Goal: Task Accomplishment & Management: Complete application form

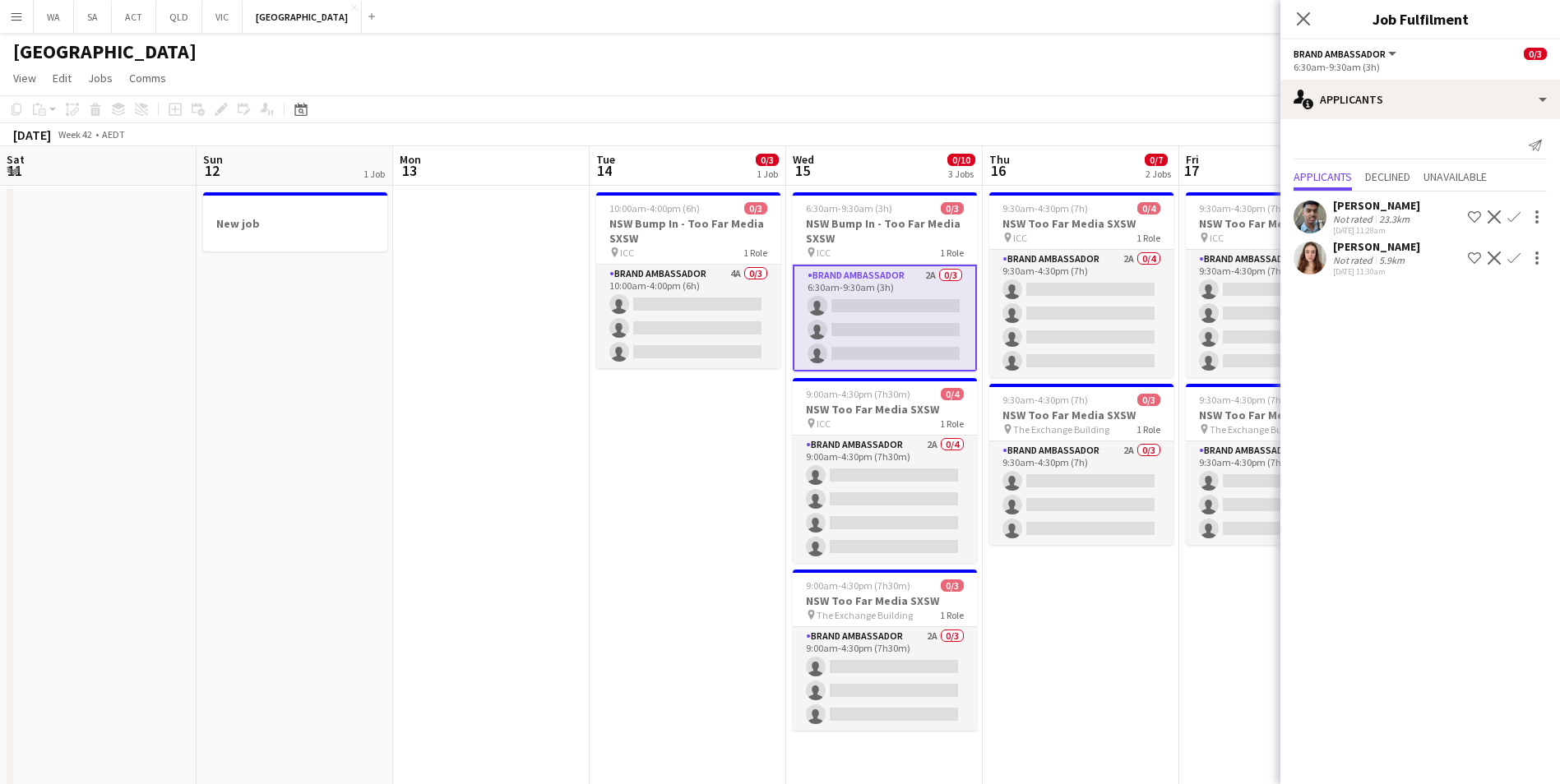
scroll to position [0, 393]
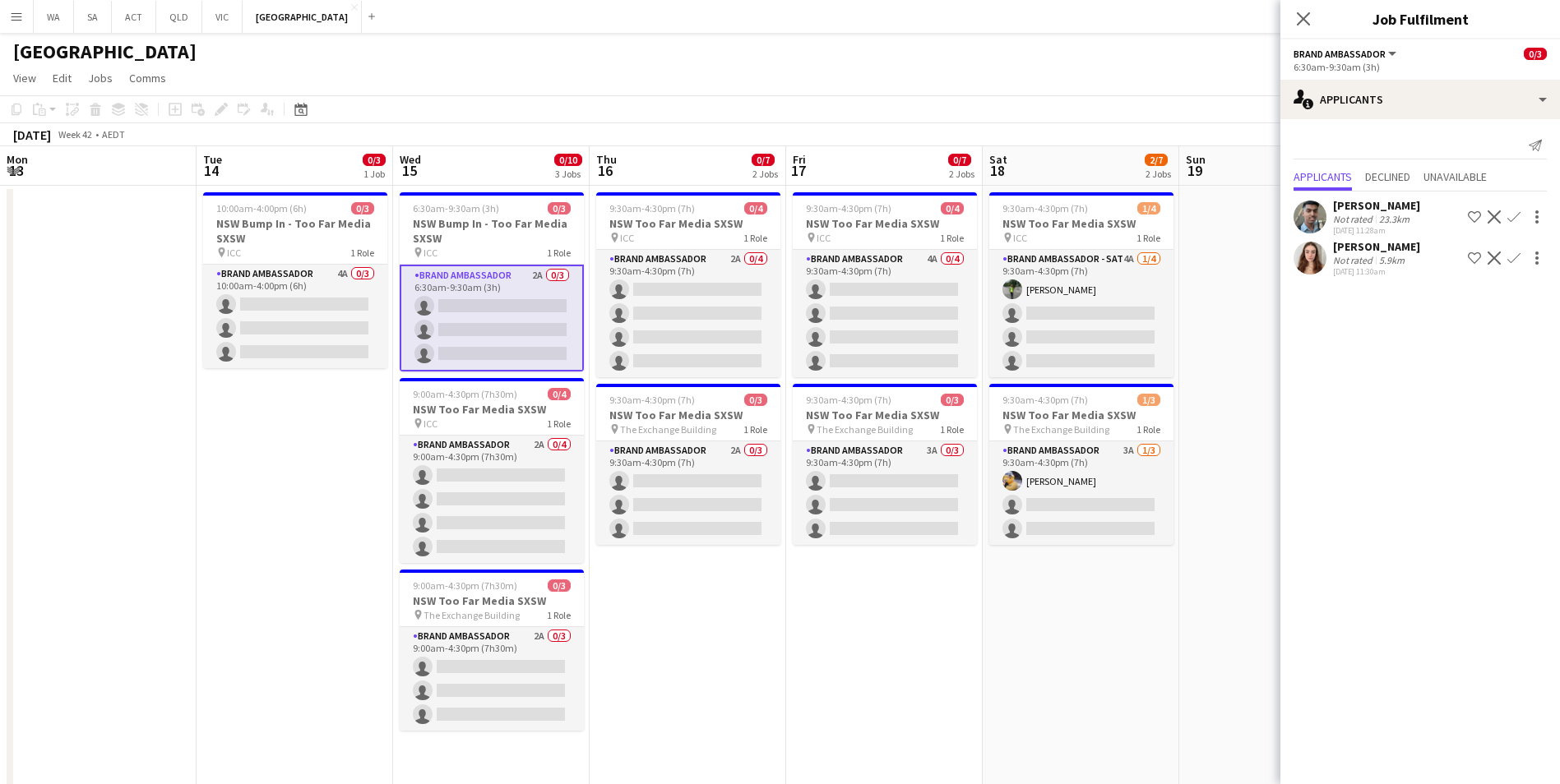
click at [17, 10] on app-icon "Menu" at bounding box center [16, 16] width 13 height 13
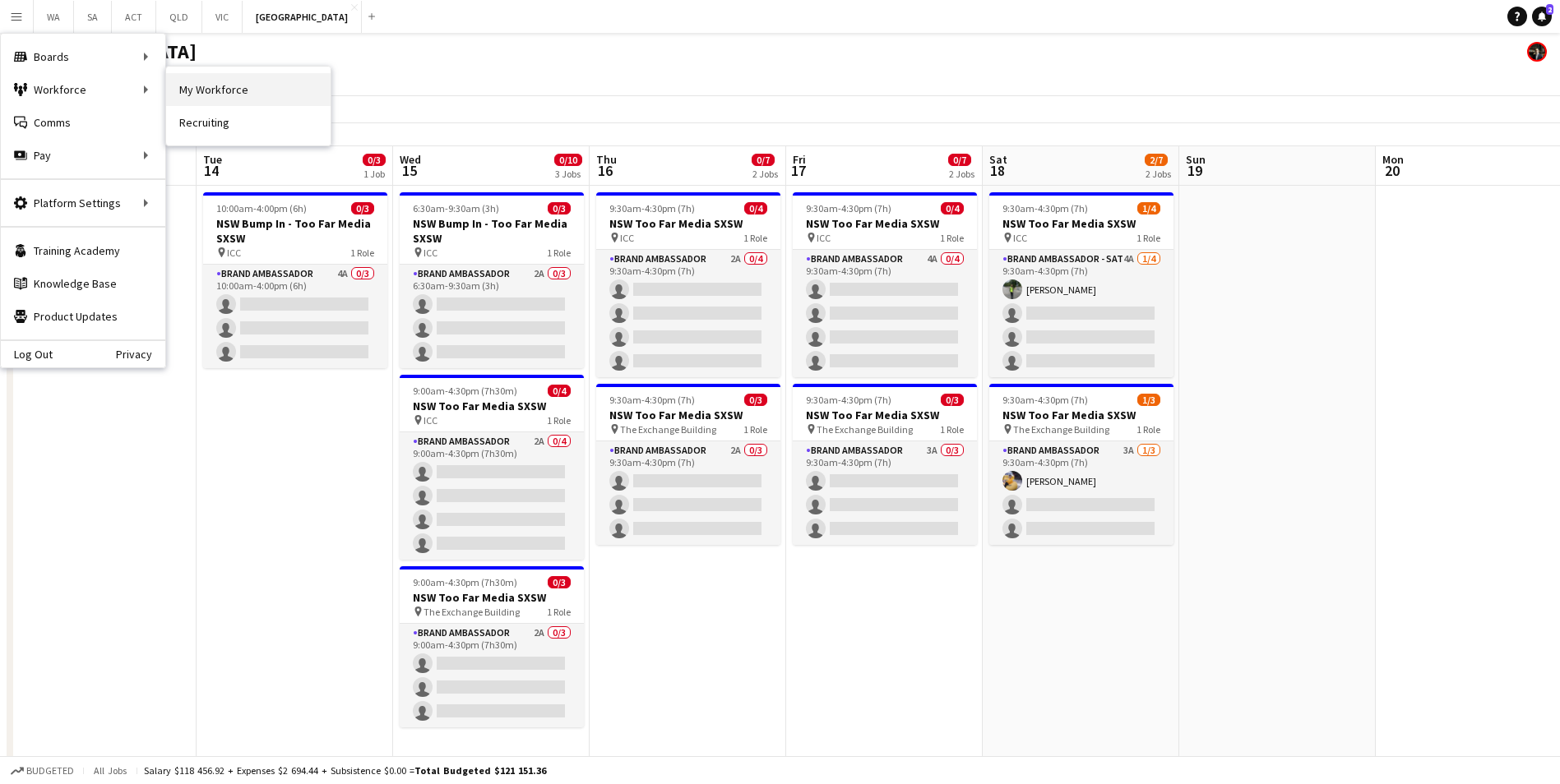
click at [270, 87] on link "My Workforce" at bounding box center [248, 90] width 165 height 33
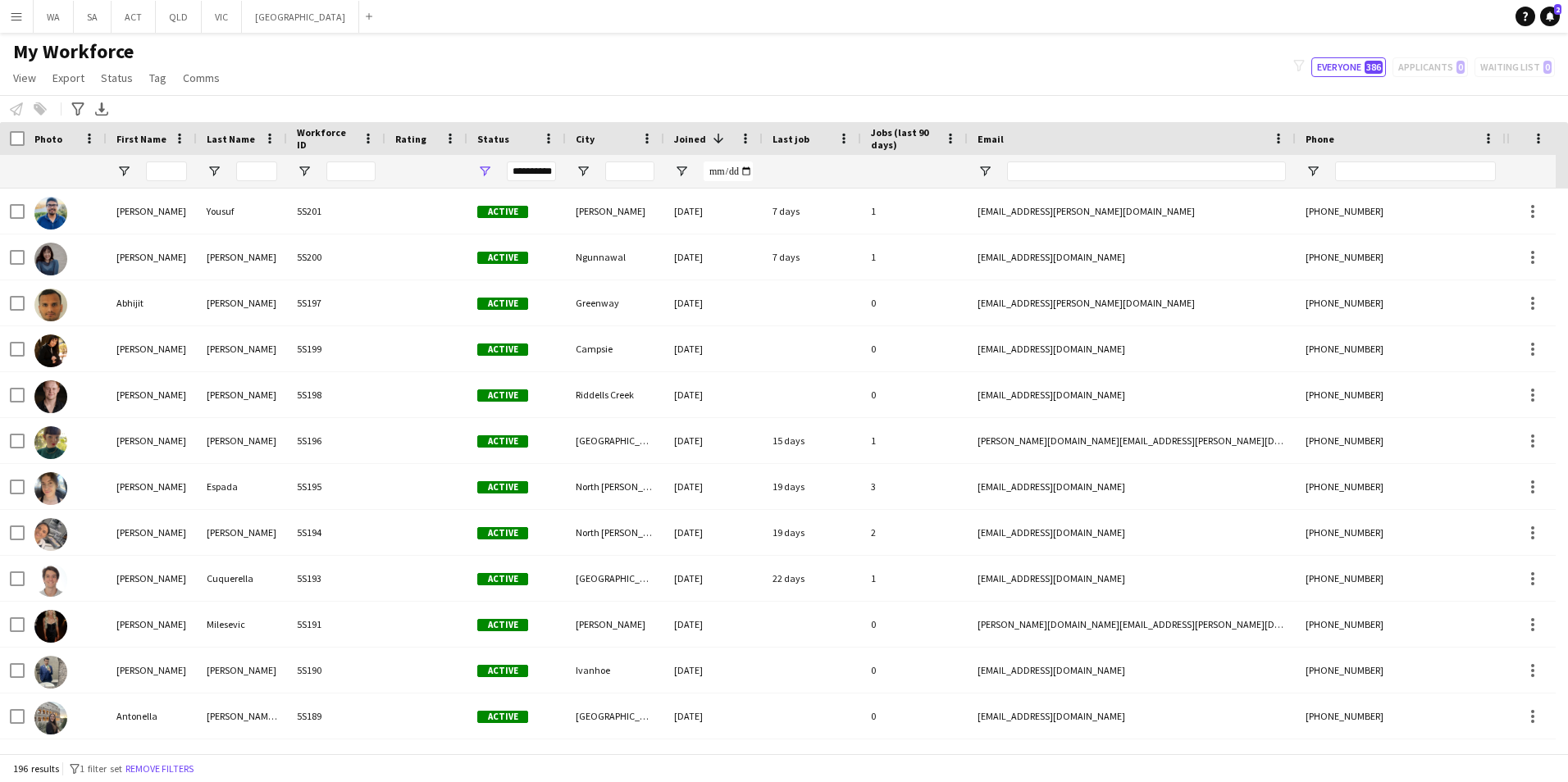
click at [528, 176] on div "**********" at bounding box center [531, 171] width 49 height 20
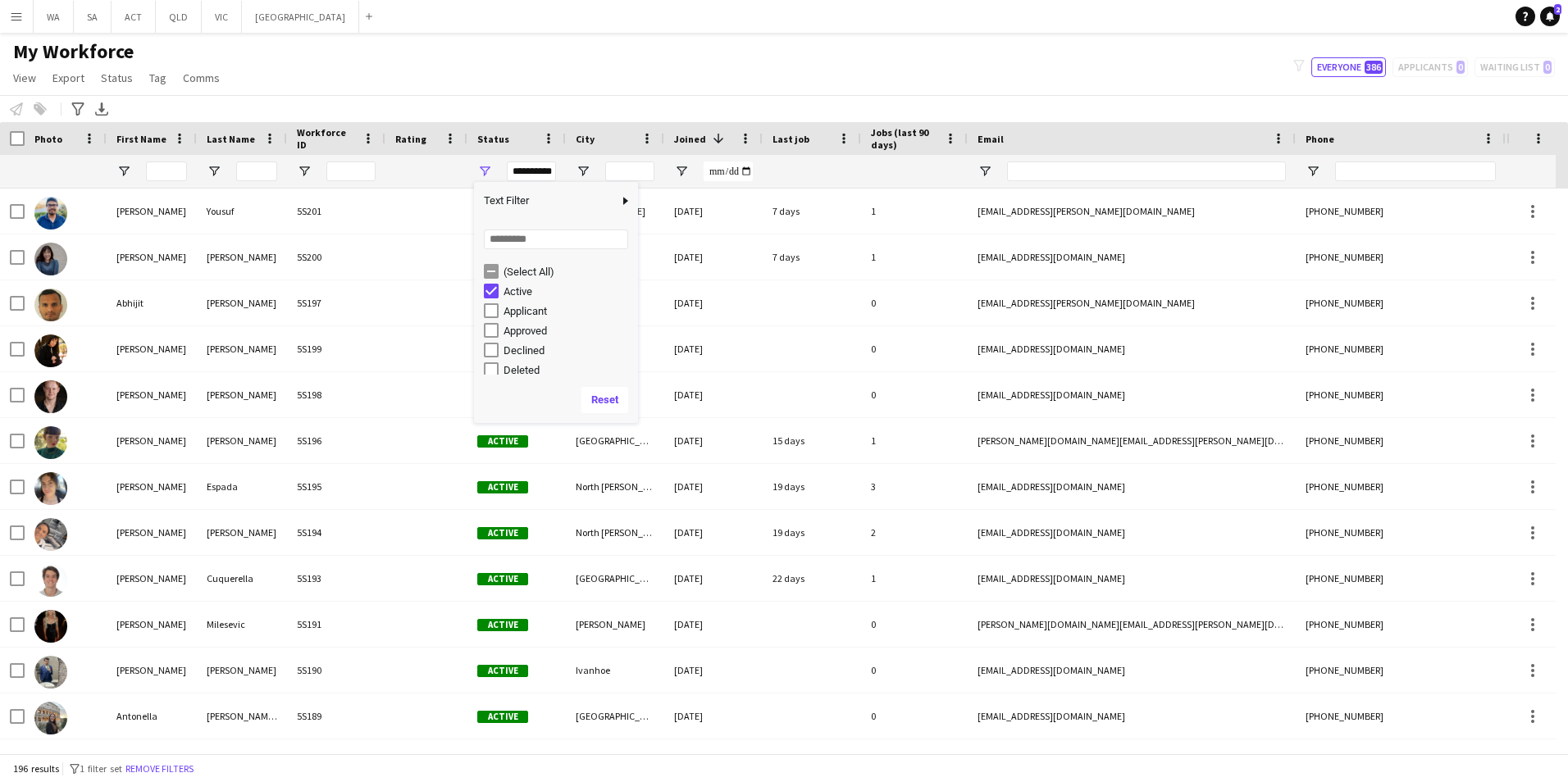
click at [527, 296] on div "Active" at bounding box center [568, 292] width 129 height 13
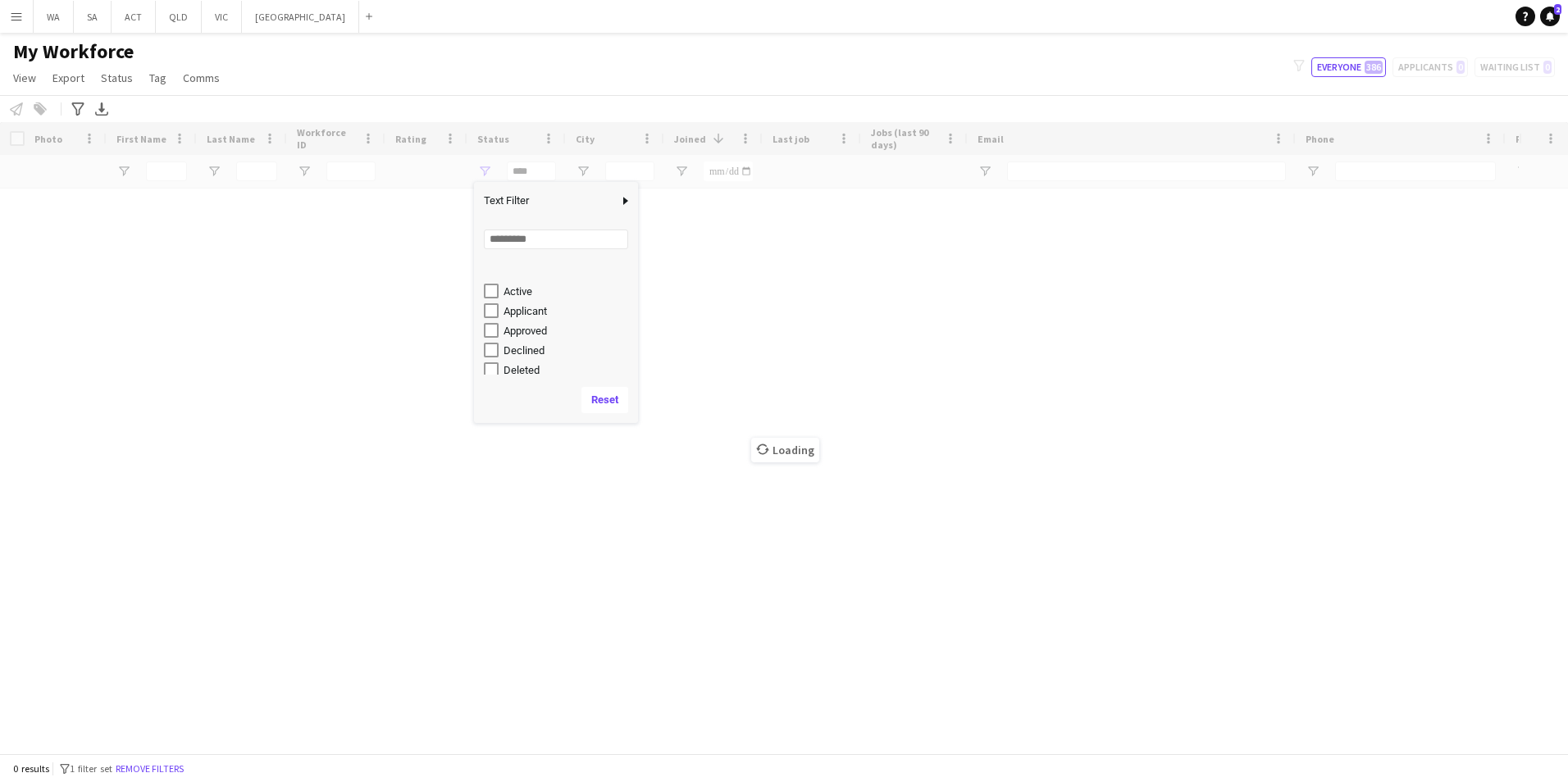
scroll to position [104, 0]
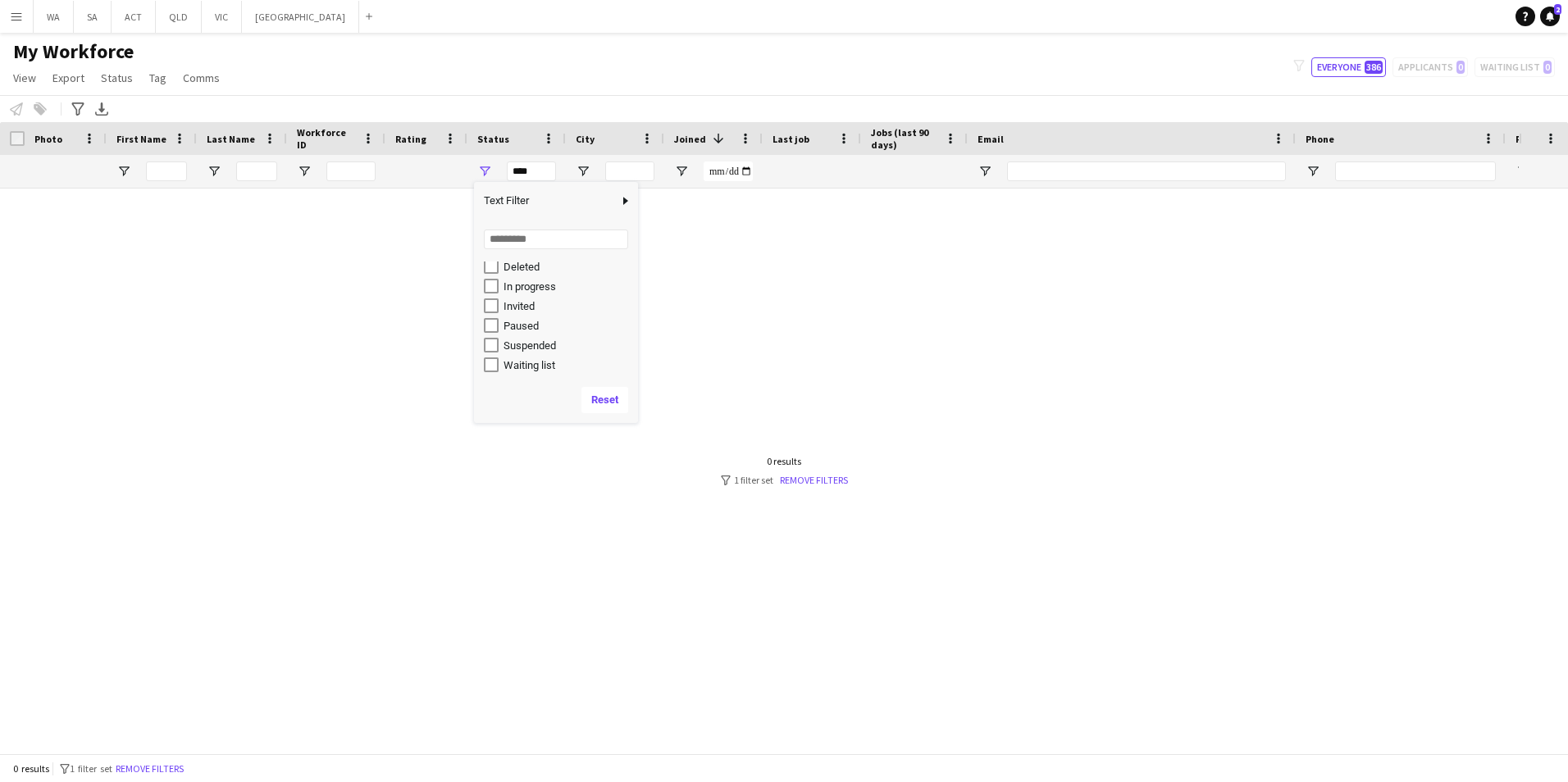
click at [532, 290] on div "In progress" at bounding box center [568, 287] width 129 height 13
type input "**********"
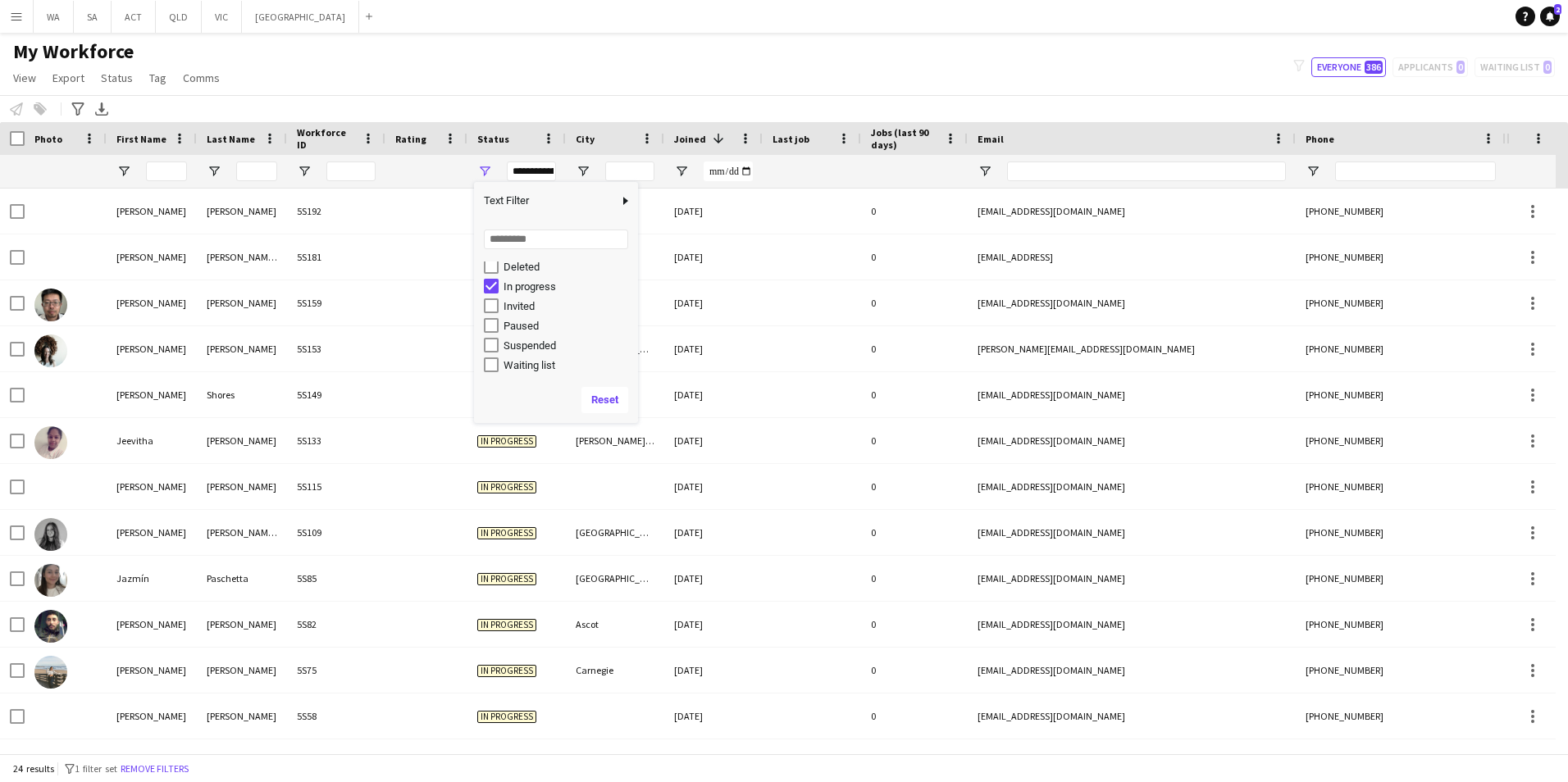
click at [831, 49] on div "My Workforce View Views Default view New view Update view Delete view Edit name…" at bounding box center [784, 67] width 1568 height 56
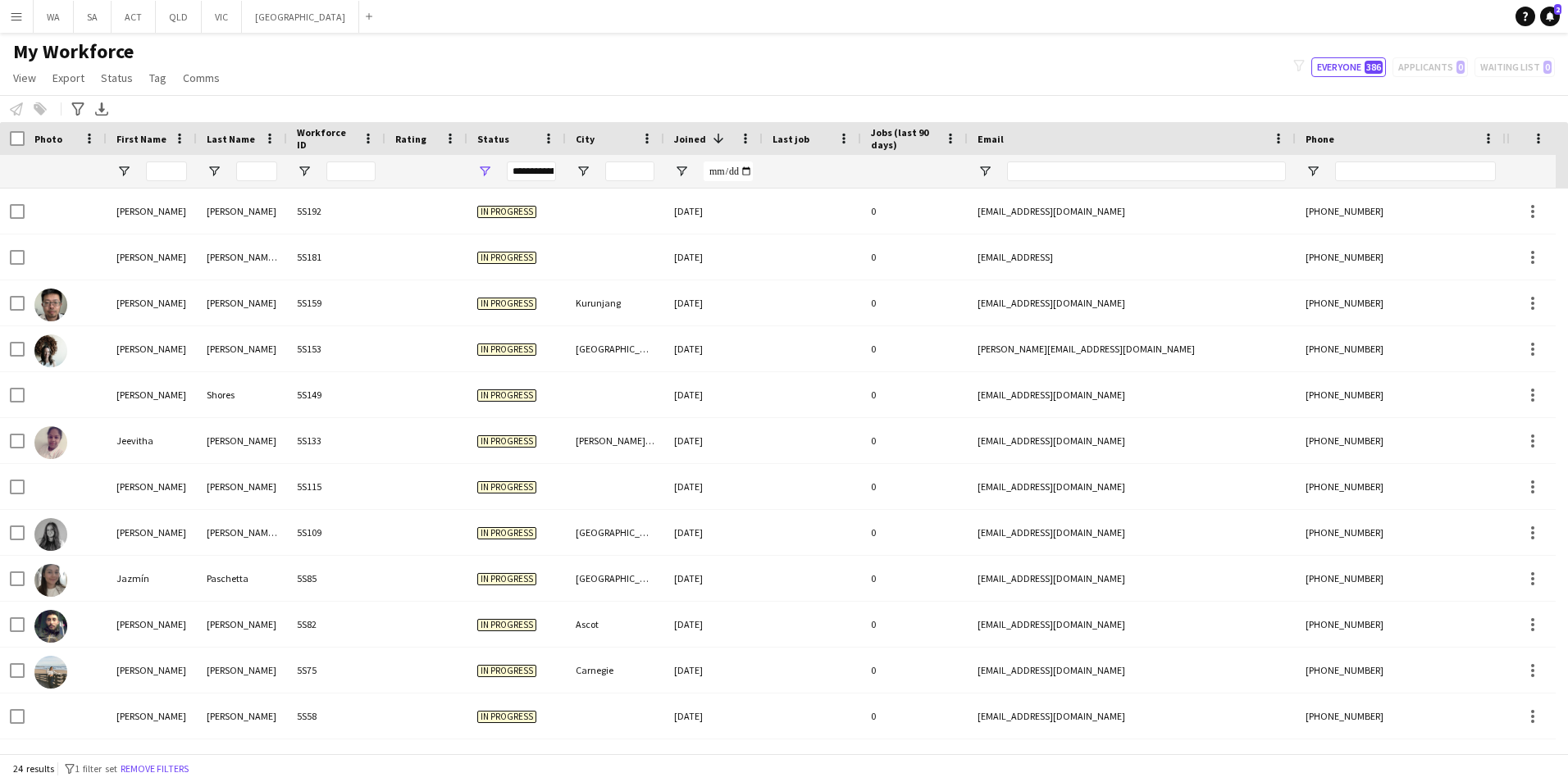
click at [25, 23] on button "Menu" at bounding box center [17, 17] width 33 height 33
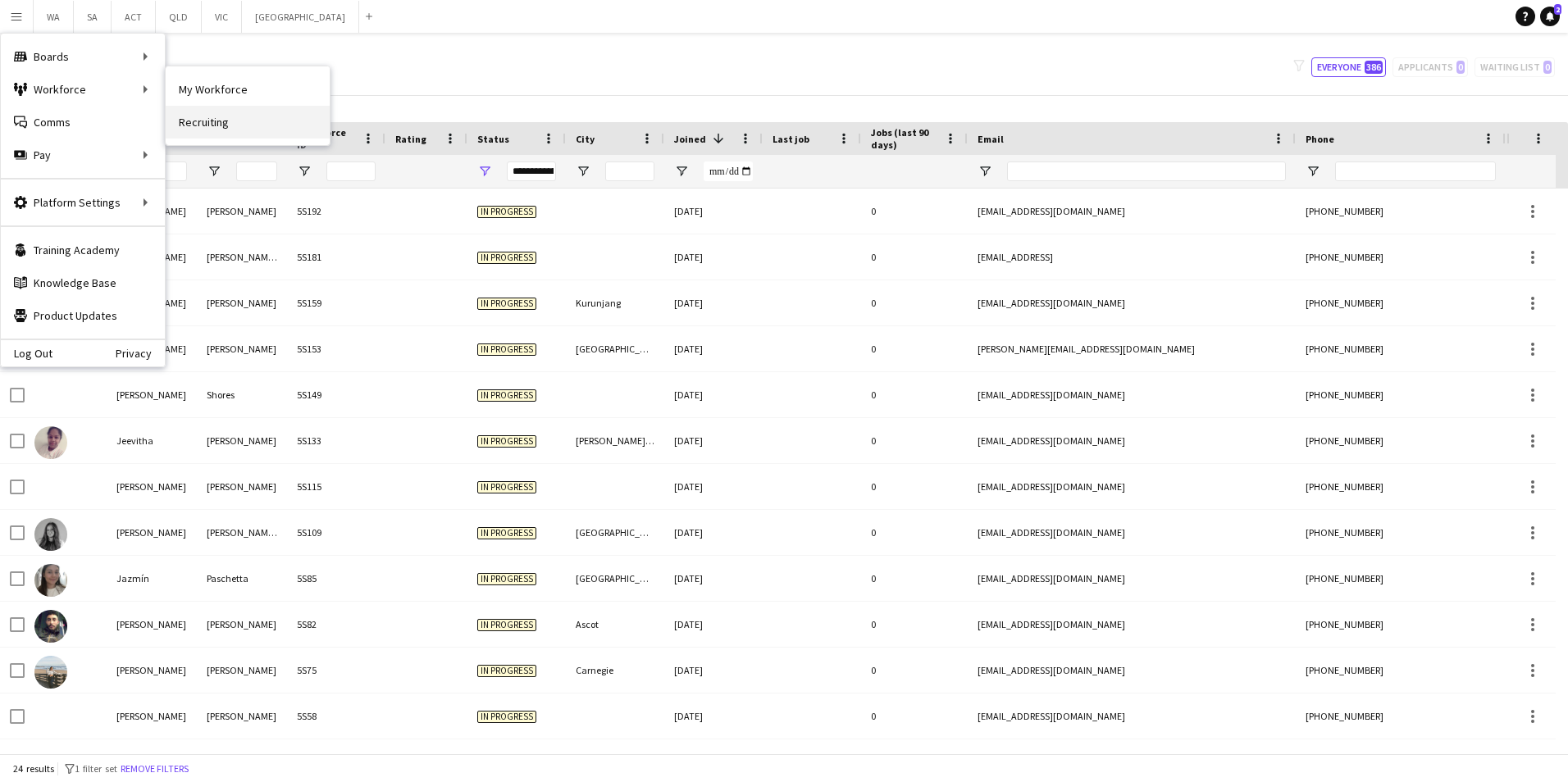
click at [216, 125] on link "Recruiting" at bounding box center [248, 122] width 164 height 33
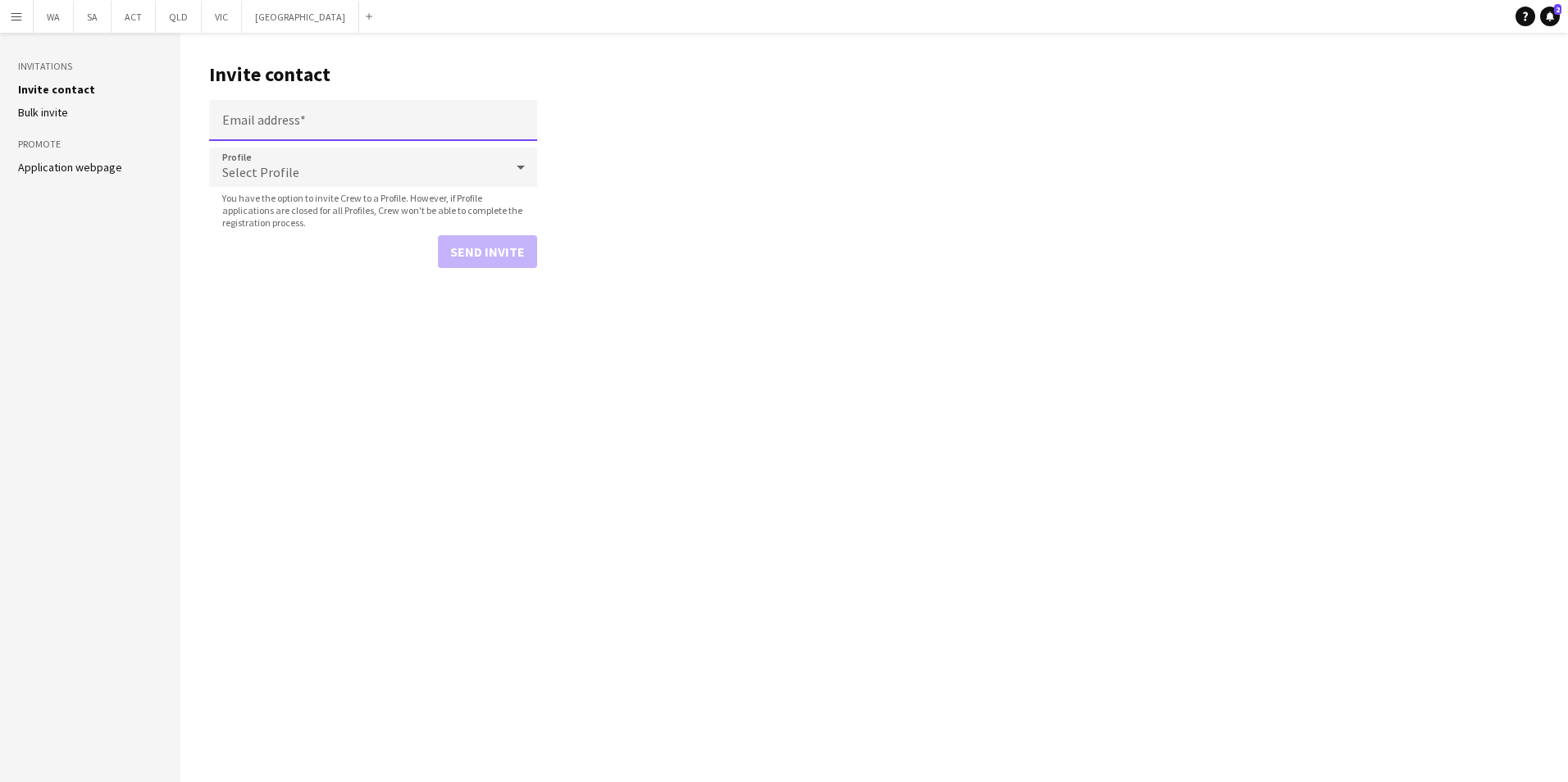
click at [356, 110] on input "Email address" at bounding box center [373, 120] width 328 height 41
type input "**********"
click at [398, 162] on div "Select Profile" at bounding box center [357, 167] width 296 height 39
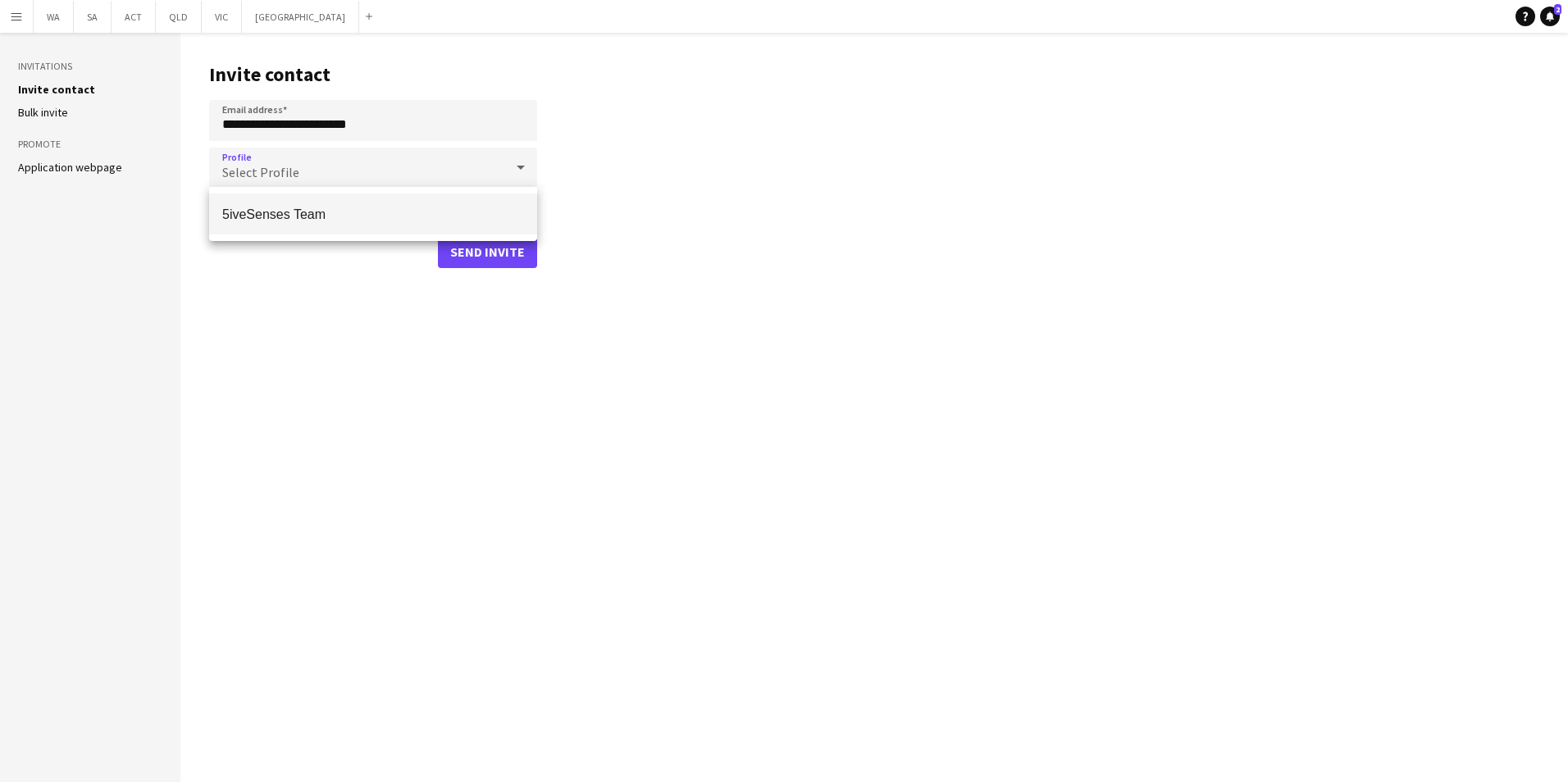
click at [377, 214] on span "5iveSenses Team" at bounding box center [373, 214] width 301 height 16
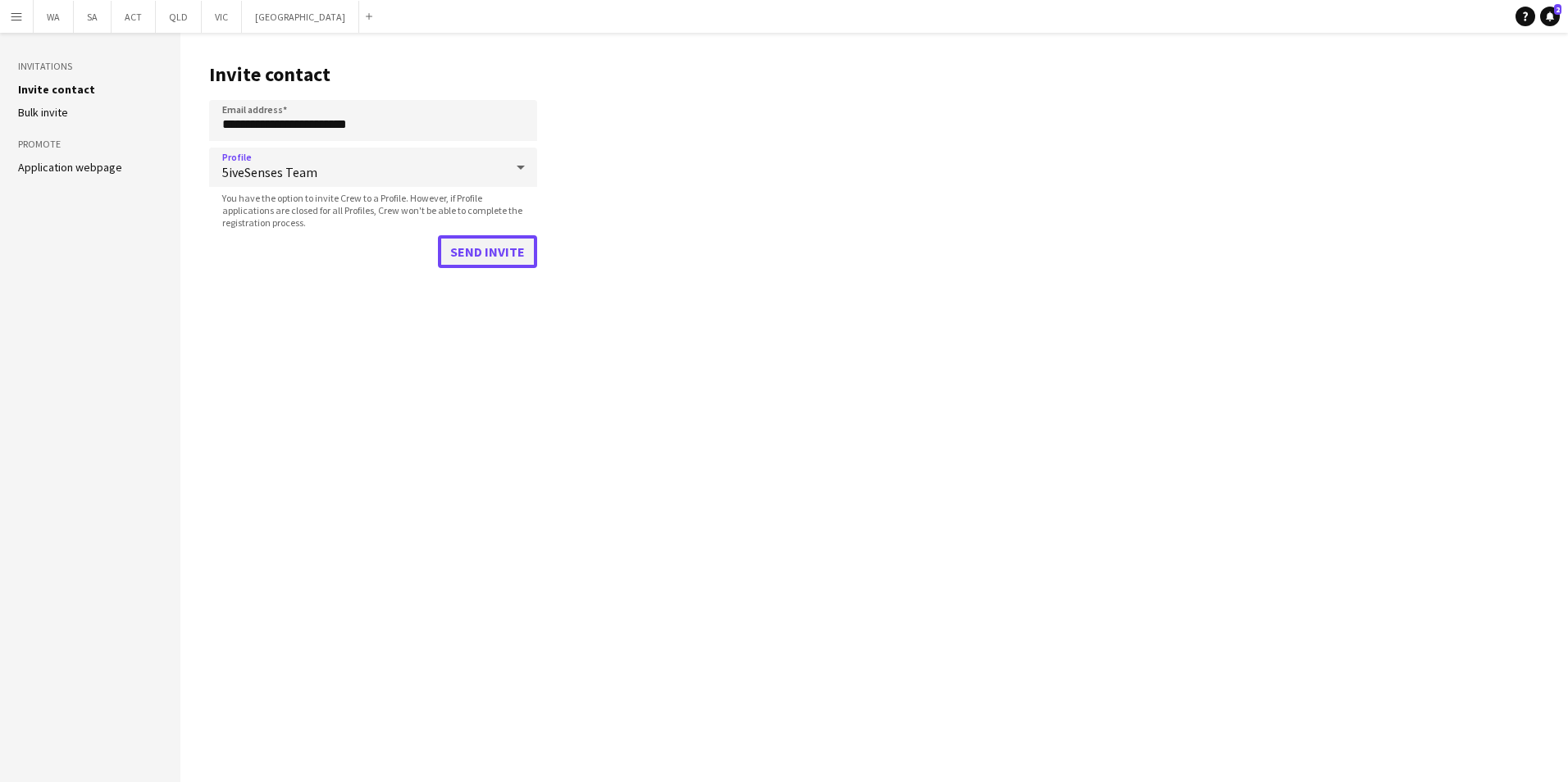
click at [503, 244] on button "Send invite" at bounding box center [486, 252] width 99 height 33
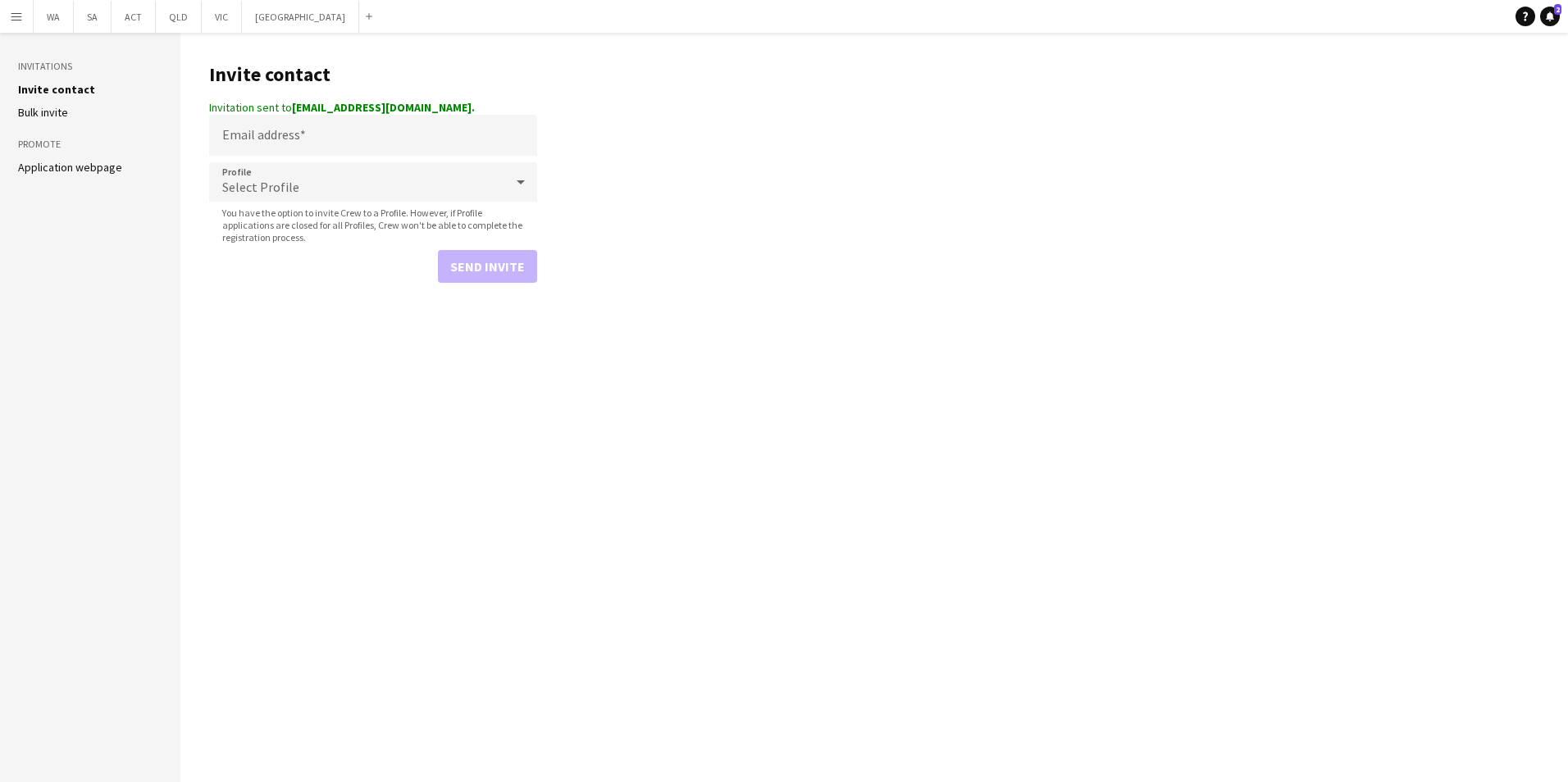
click at [109, 175] on aside "Invitations Invite contact [PERSON_NAME] invite Promote Application webpage" at bounding box center [90, 408] width 180 height 750
click at [110, 166] on link "Application webpage" at bounding box center [69, 166] width 104 height 15
